Goal: Task Accomplishment & Management: Manage account settings

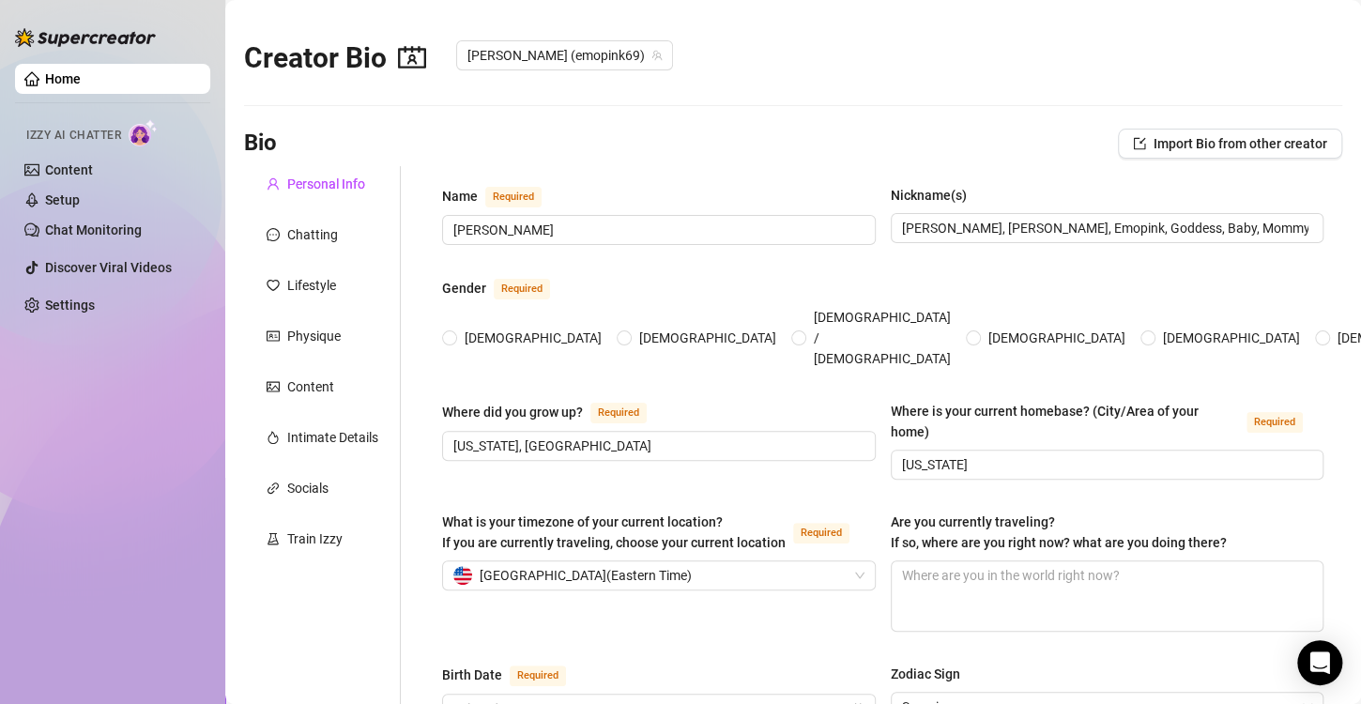
type input "[PERSON_NAME]"
type input "[PERSON_NAME], [PERSON_NAME], Emopink, Goddess, Baby, Mommy"
type input "[US_STATE], [GEOGRAPHIC_DATA]"
type input "[US_STATE]"
type input "[DEMOGRAPHIC_DATA]"
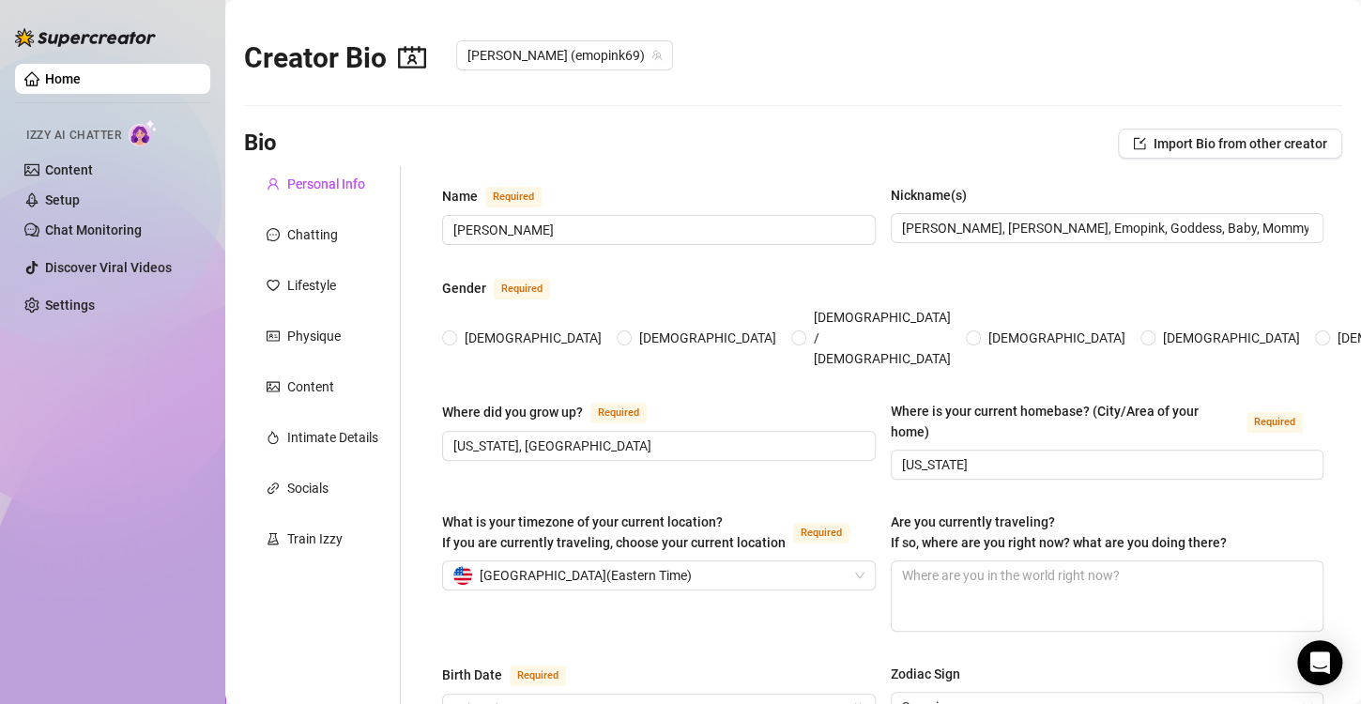
type input "Single"
type input "0"
type input "My Dog moxxi"
type input "I am a receptionist at my university"
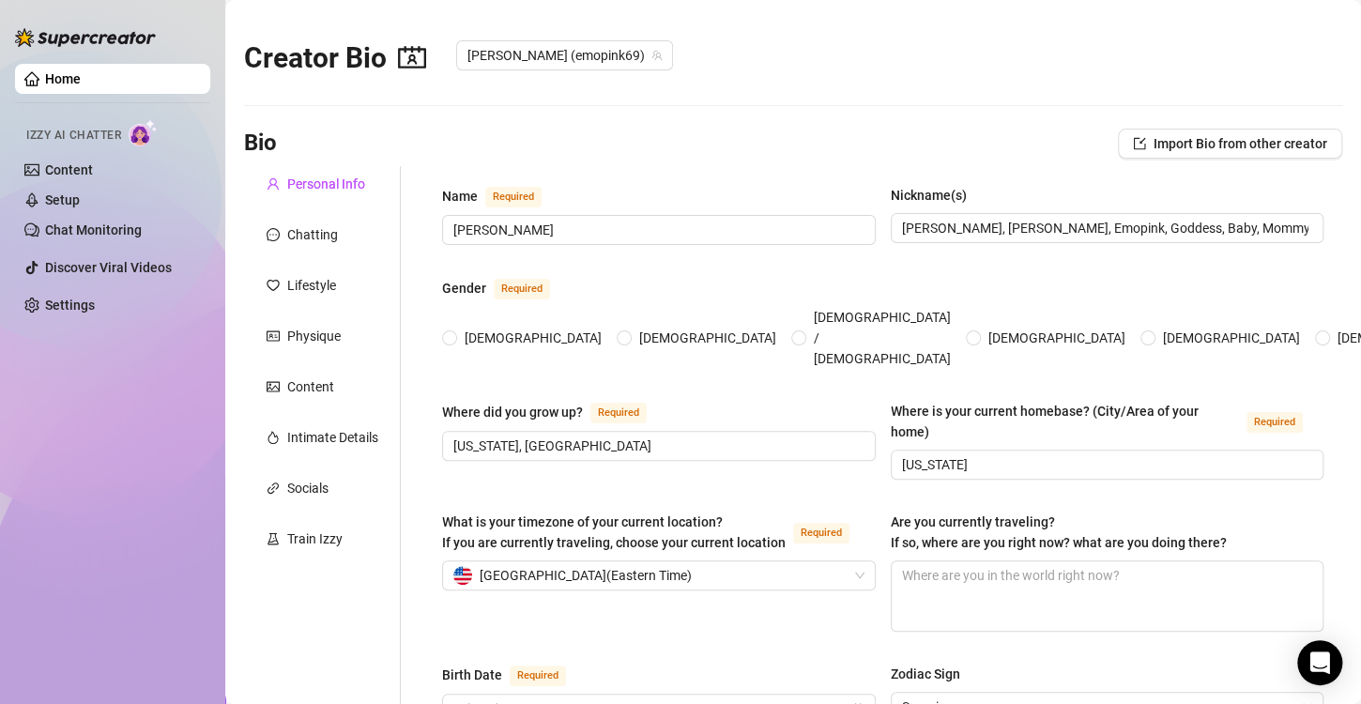
type input "Currently getting my masters in [MEDICAL_DATA]"
type input "[DEMOGRAPHIC_DATA]"
type input "Everyone should help everyone out no matter what."
type textarea "My dreams are to open my own fashion boutique and earn enough money to quit onl…"
type textarea "One time, I was masturbating in my room and my roommate walked in... and she JO…"
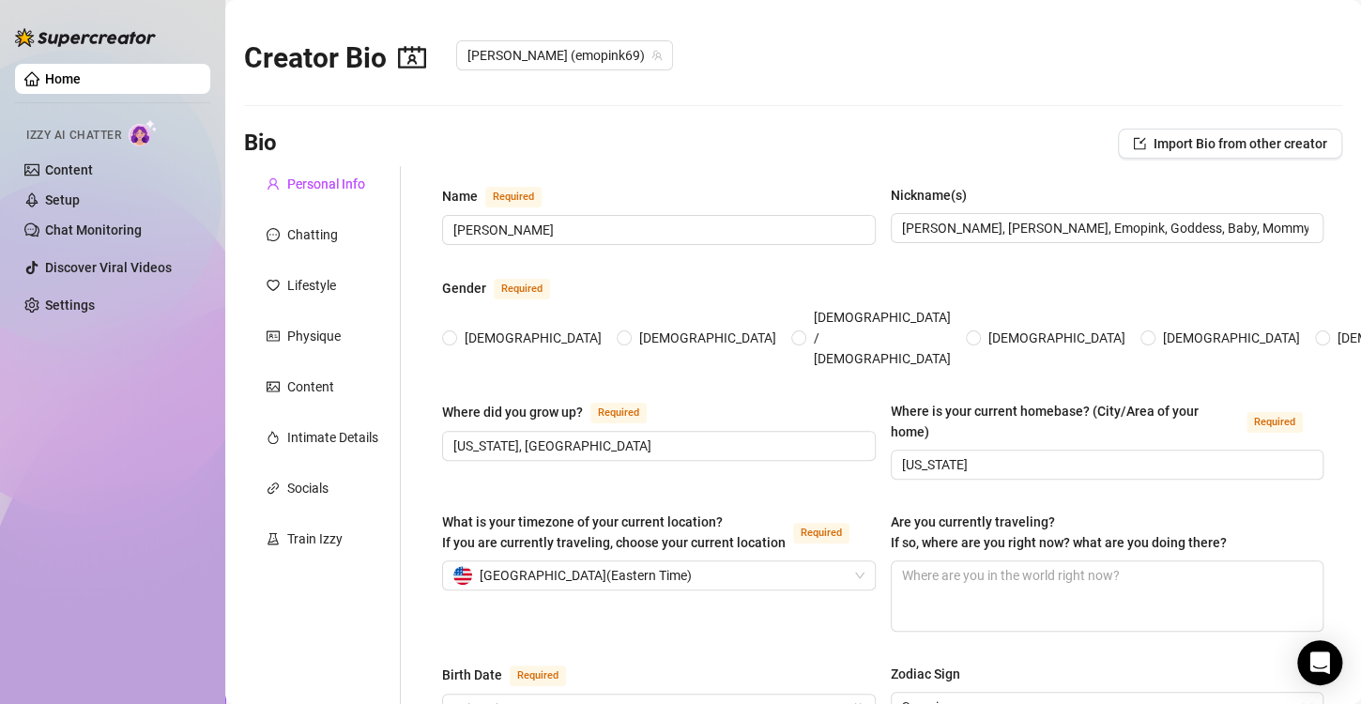
type textarea "I have had pink hair since before high school! I have 10 piercing holes- 2 nipp…"
type textarea "Boob size: 38DDD Measurements: 38, 30, 49 Foot size: 8.5 wide 😖 Height: 5 foot …"
radio input "true"
type input "[DATE]"
click at [303, 238] on div "Chatting" at bounding box center [312, 234] width 51 height 21
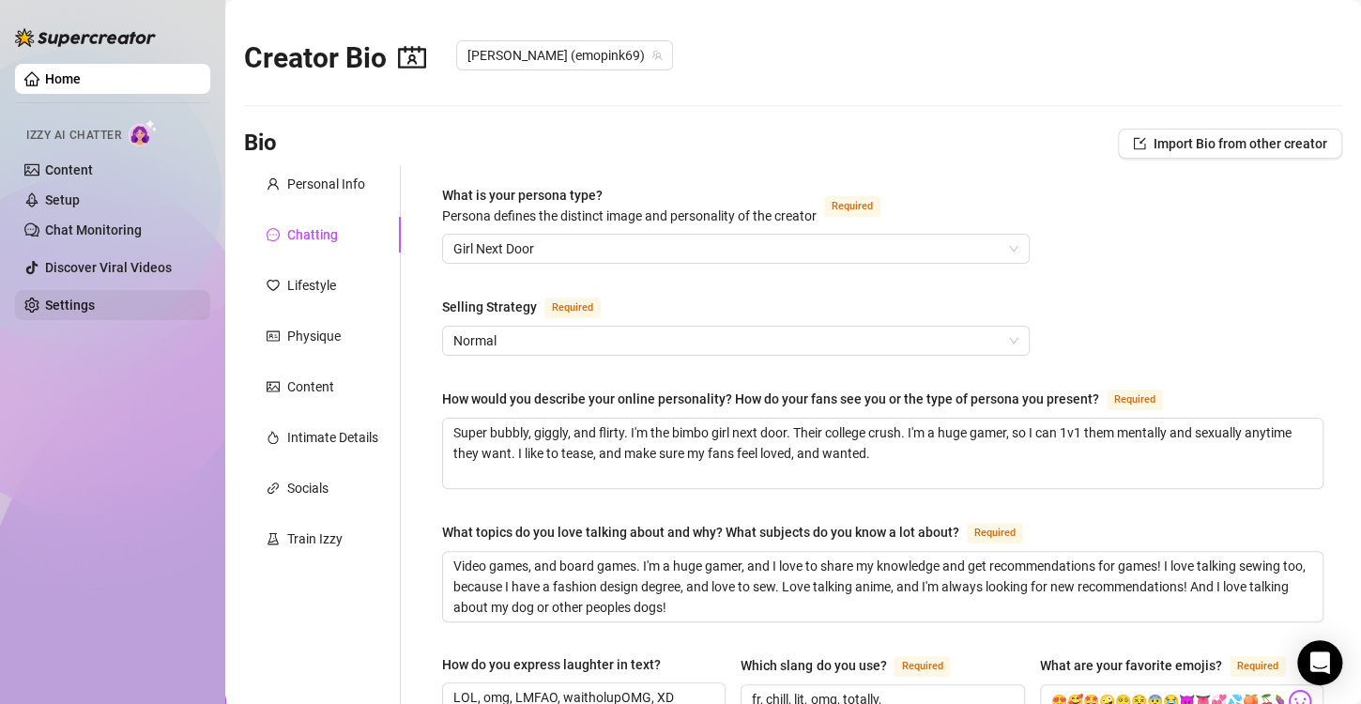
click at [68, 305] on link "Settings" at bounding box center [70, 305] width 50 height 15
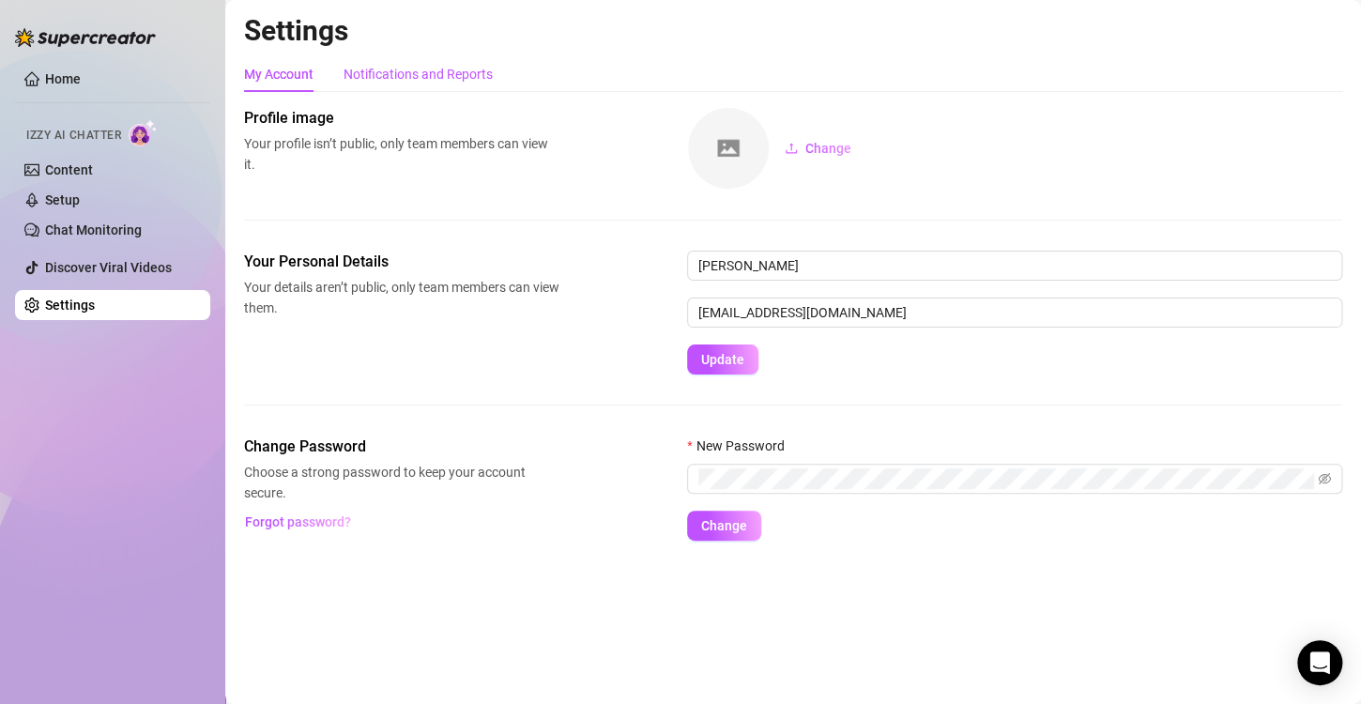
click at [397, 78] on div "Notifications and Reports" at bounding box center [418, 74] width 149 height 21
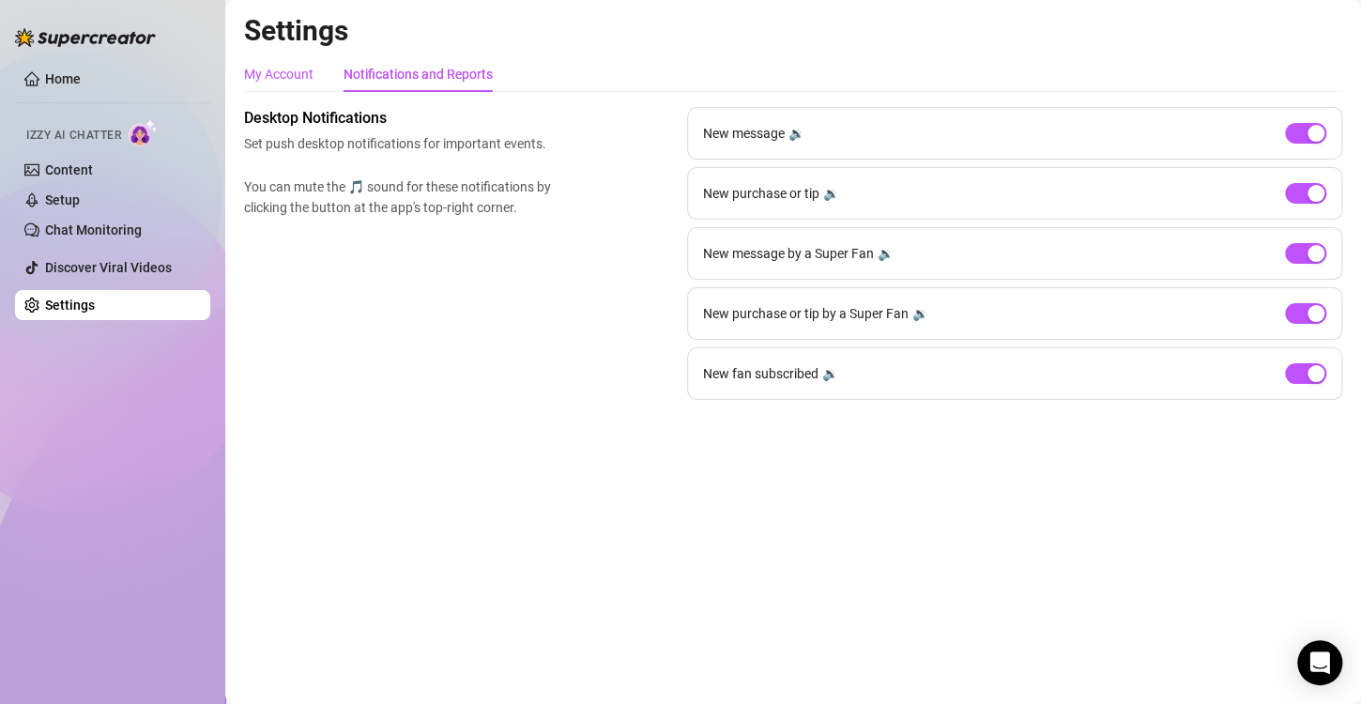
click at [299, 69] on div "My Account" at bounding box center [278, 74] width 69 height 21
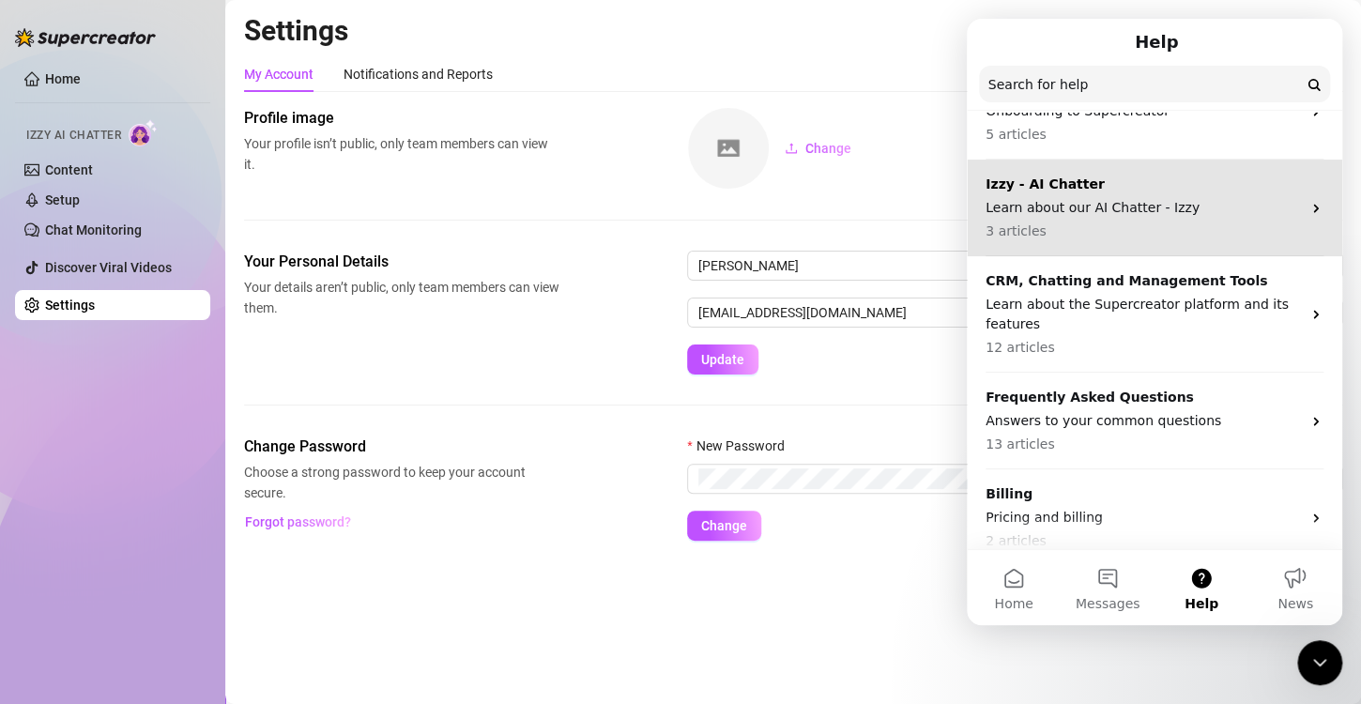
scroll to position [119, 0]
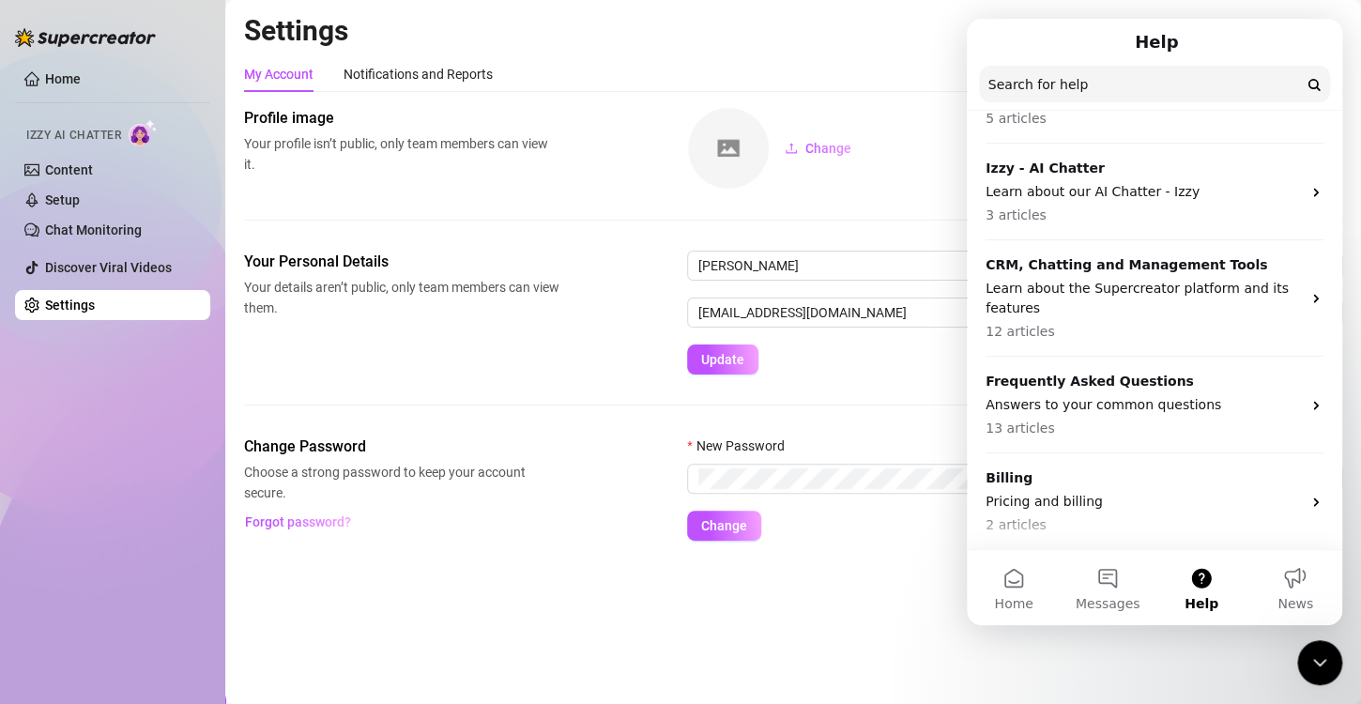
click at [918, 610] on main "Settings My Account Notifications and Reports Profile image Your profile isn’t …" at bounding box center [793, 352] width 1136 height 704
click at [1183, 15] on h2 "Settings" at bounding box center [793, 31] width 1098 height 36
click at [1147, 39] on h1 "Help" at bounding box center [1156, 42] width 51 height 32
click at [998, 593] on button "Home" at bounding box center [1014, 587] width 94 height 75
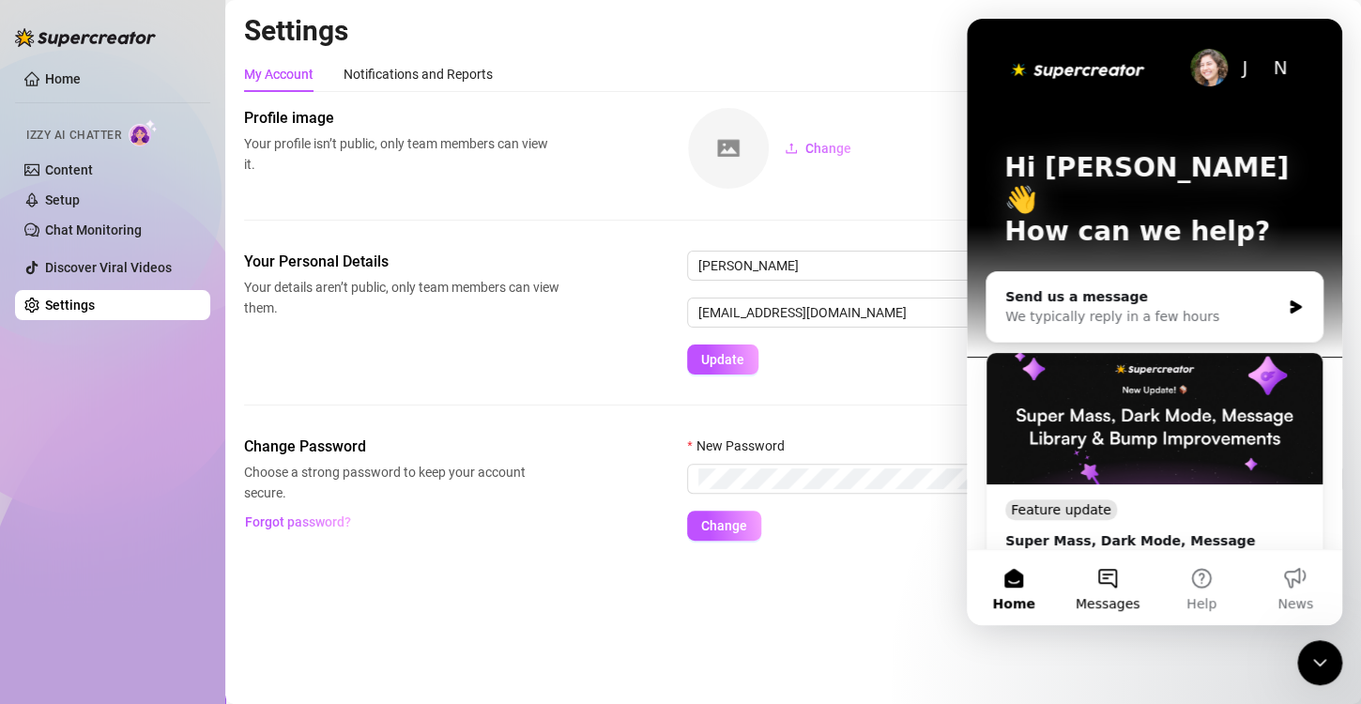
click at [1097, 575] on button "Messages" at bounding box center [1108, 587] width 94 height 75
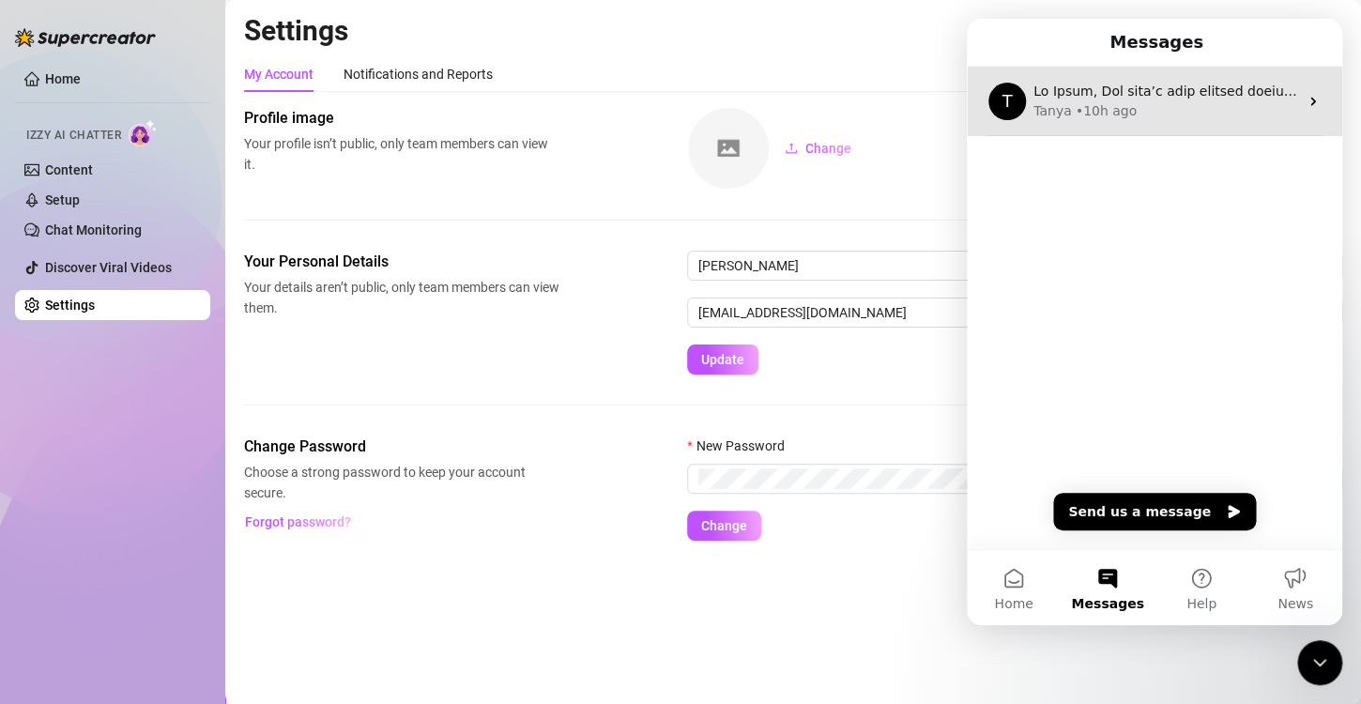
click at [1306, 105] on icon "Intercom messenger" at bounding box center [1313, 101] width 15 height 15
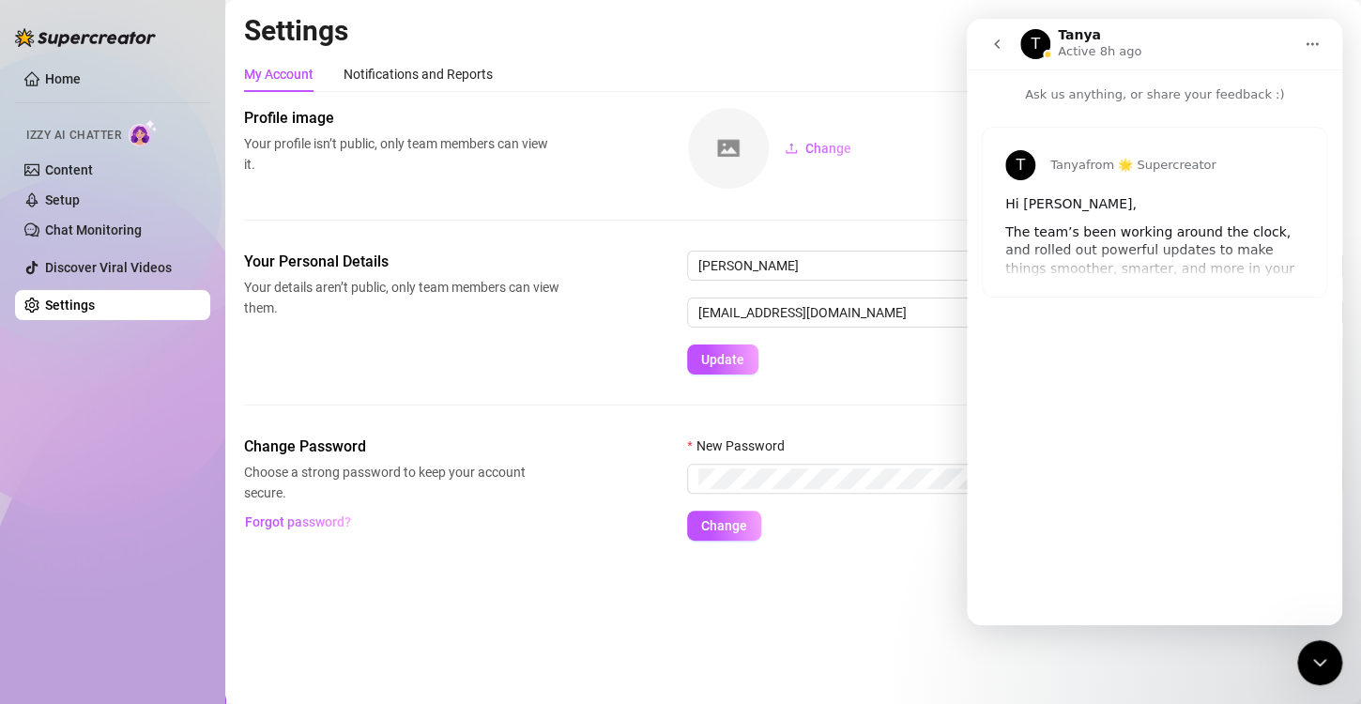
click at [1003, 40] on icon "go back" at bounding box center [997, 44] width 15 height 15
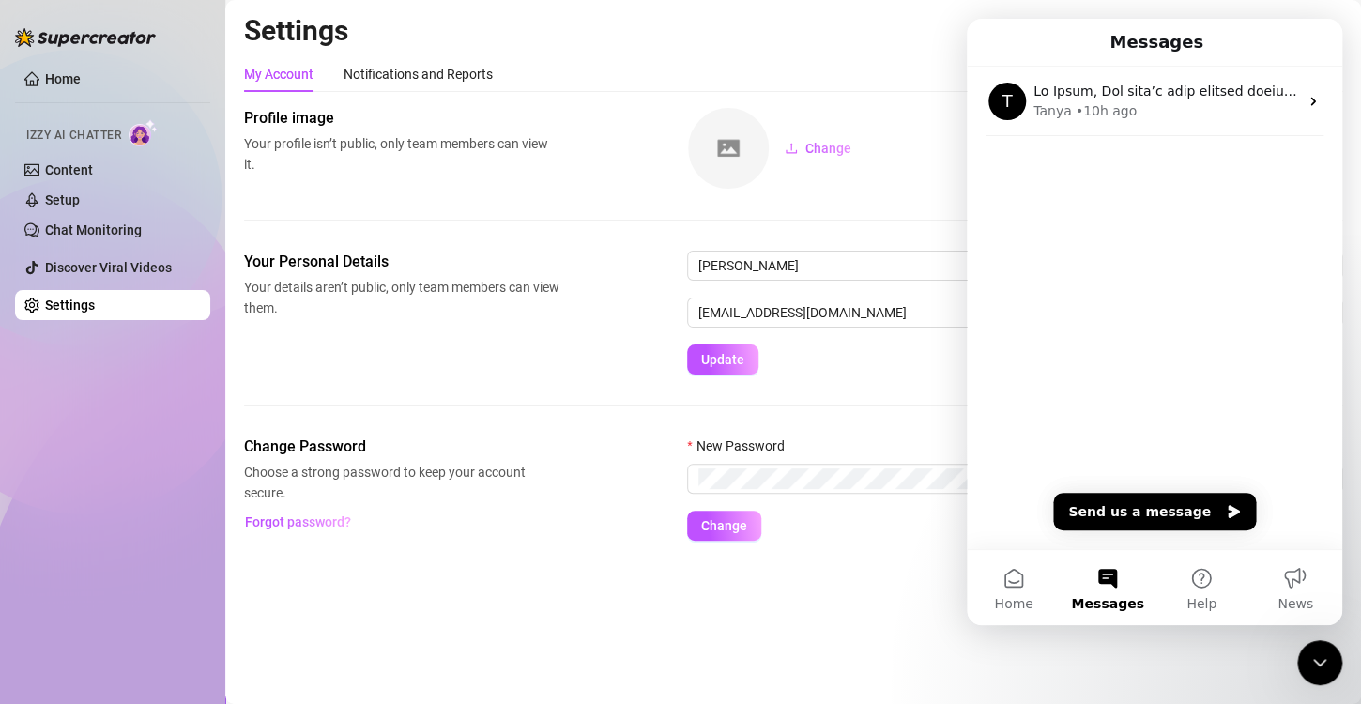
click at [1318, 657] on icon "Close Intercom Messenger" at bounding box center [1320, 663] width 23 height 23
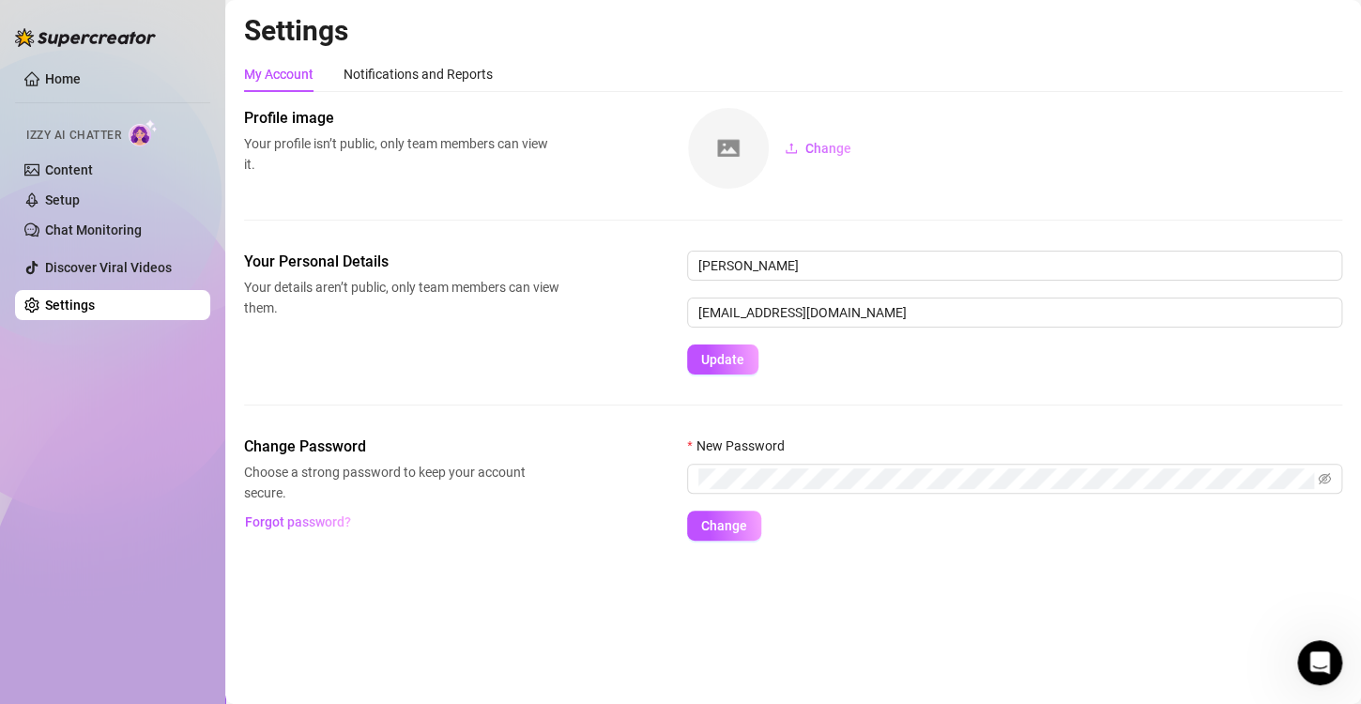
scroll to position [0, 0]
click at [1217, 47] on h2 "Settings" at bounding box center [793, 31] width 1098 height 36
